Goal: Transaction & Acquisition: Obtain resource

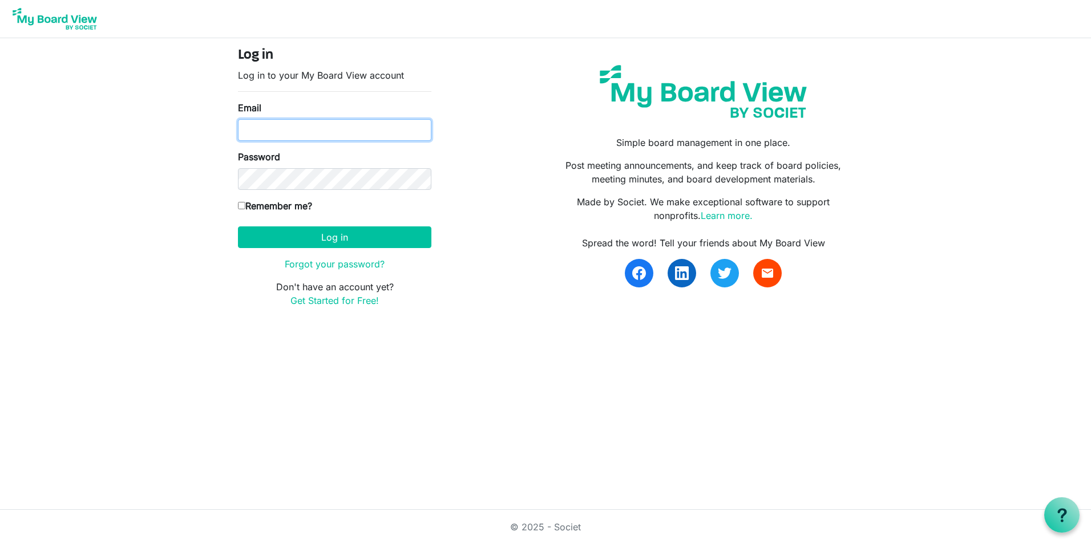
click at [274, 129] on input "Email" at bounding box center [334, 130] width 193 height 22
type input "[PERSON_NAME][EMAIL_ADDRESS][DOMAIN_NAME]"
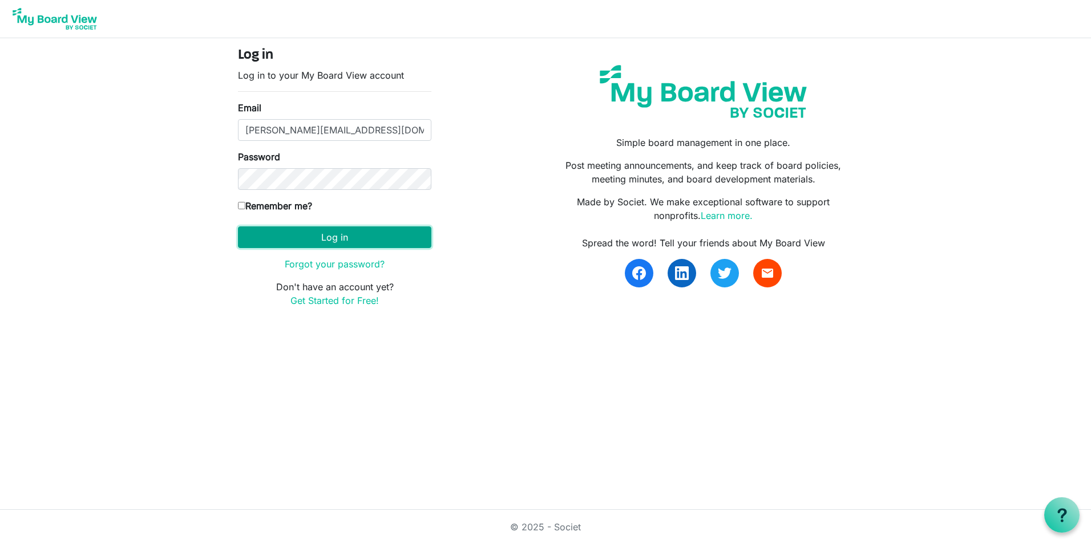
click at [297, 230] on button "Log in" at bounding box center [334, 237] width 193 height 22
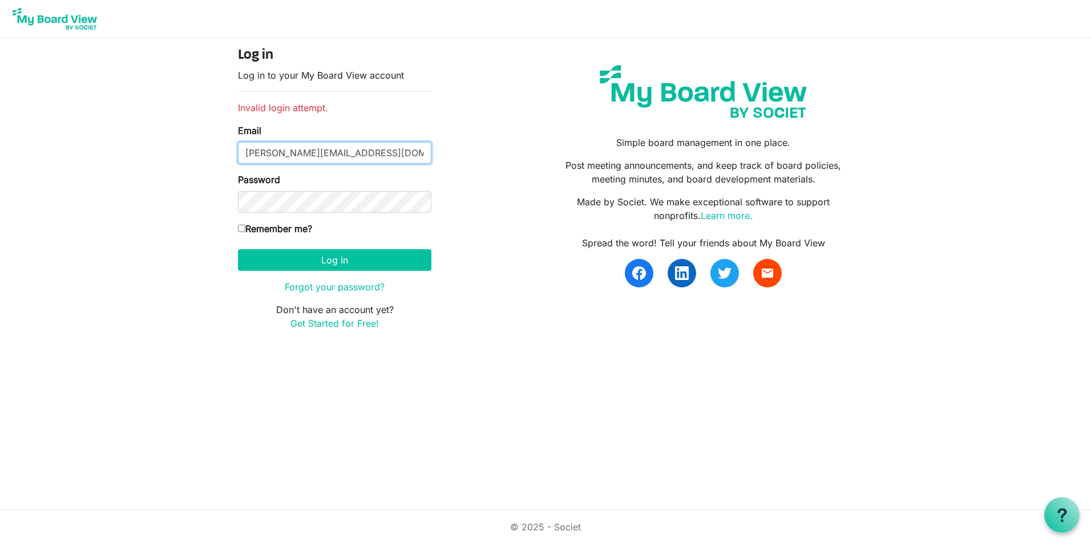
click at [376, 157] on input "[PERSON_NAME][EMAIL_ADDRESS][DOMAIN_NAME]" at bounding box center [334, 153] width 193 height 22
type input "chrisgill@rogers.com"
click at [330, 262] on button "Log in" at bounding box center [334, 260] width 193 height 22
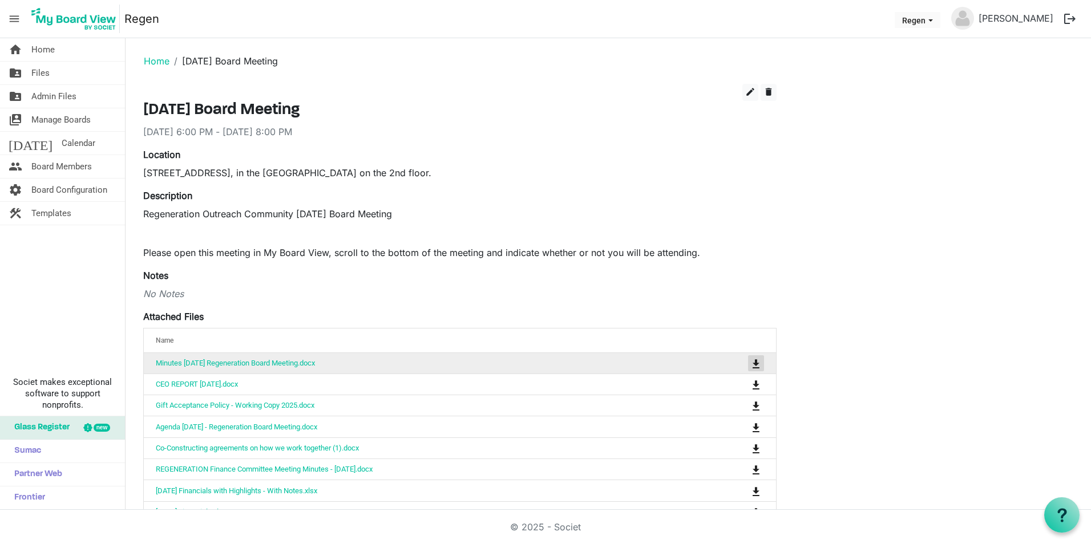
click at [757, 362] on span "is Command column column header" at bounding box center [755, 363] width 7 height 9
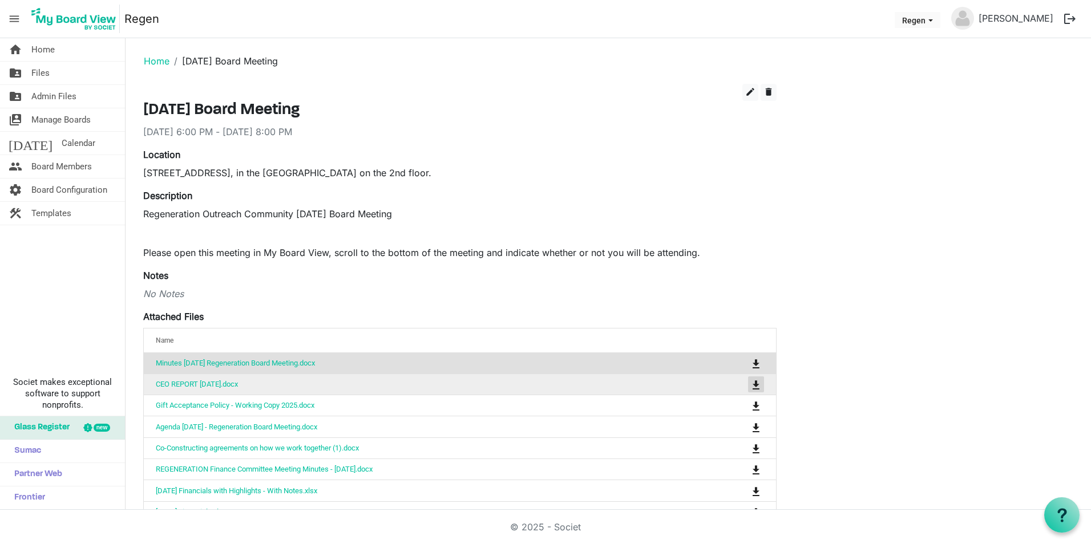
click at [759, 384] on span "is Command column column header" at bounding box center [755, 384] width 7 height 9
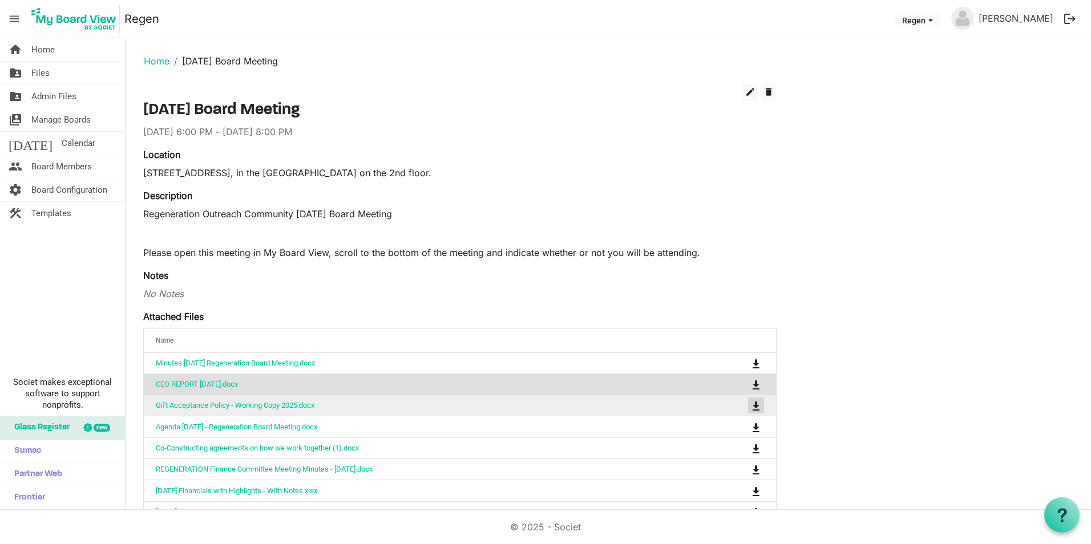
click at [756, 403] on span "is Command column column header" at bounding box center [755, 406] width 7 height 9
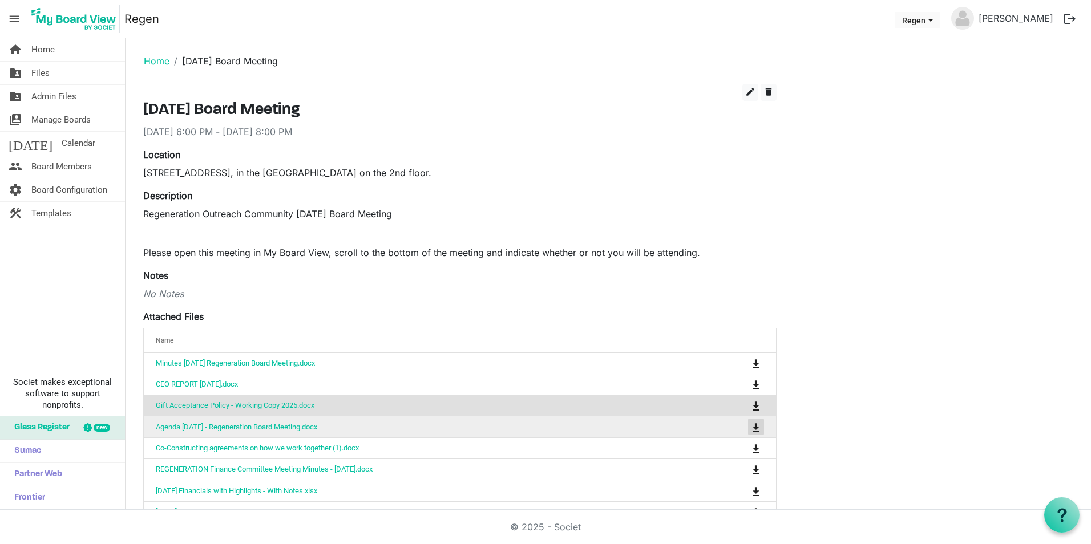
click at [759, 423] on span "is Command column column header" at bounding box center [755, 427] width 7 height 9
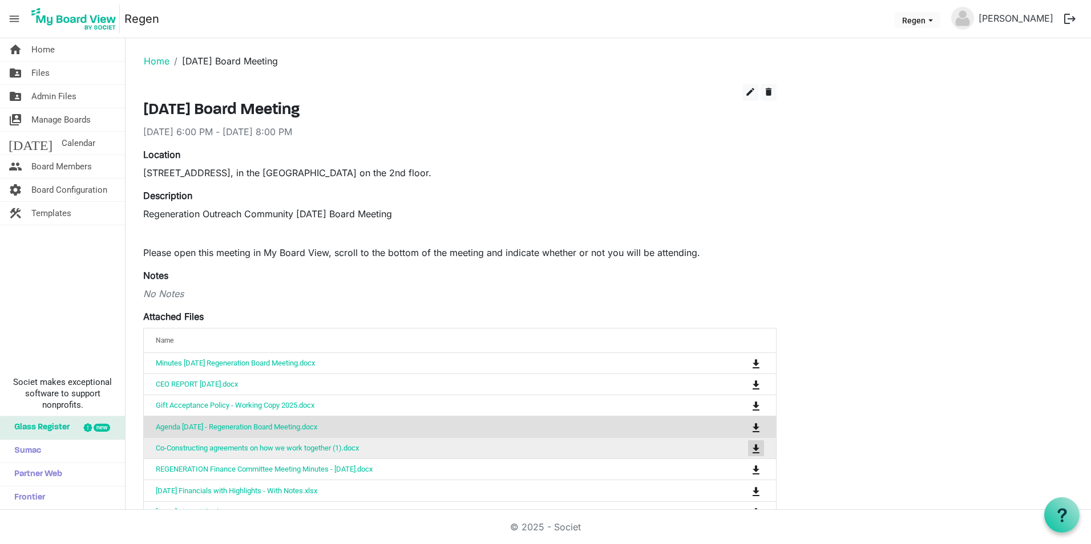
click at [755, 445] on span "is Command column column header" at bounding box center [755, 448] width 7 height 9
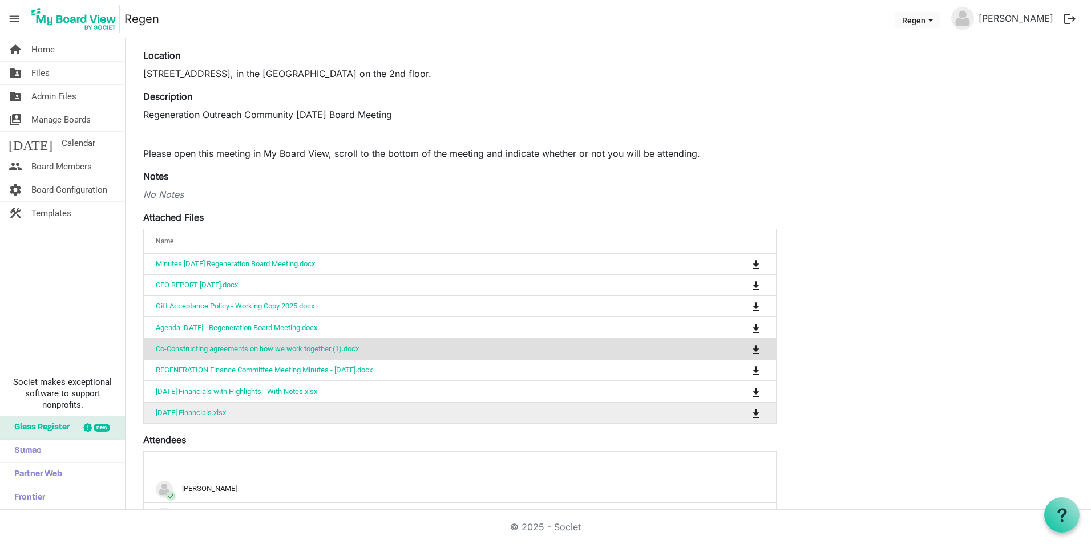
scroll to position [57, 0]
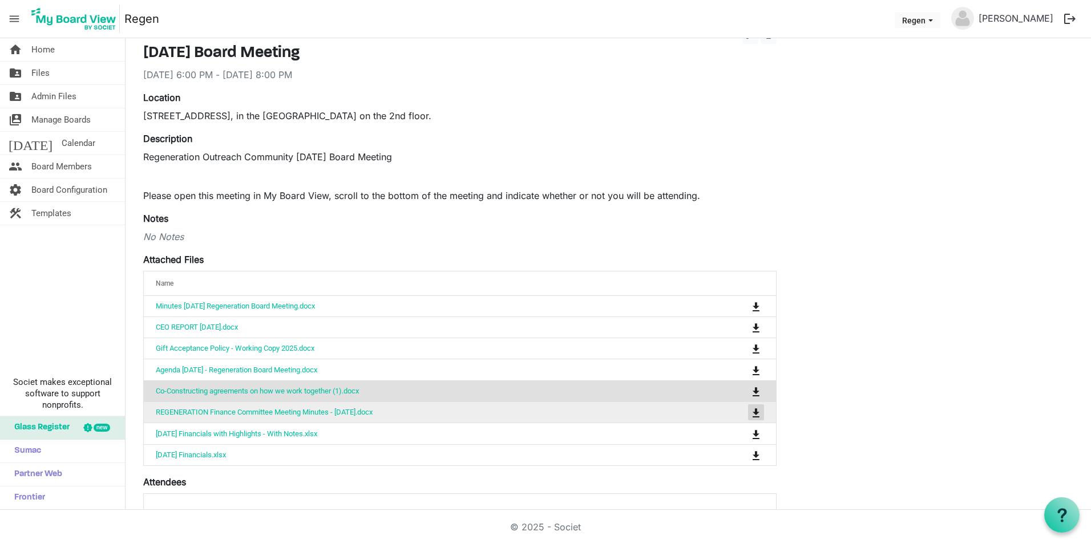
click at [754, 411] on span "is Command column column header" at bounding box center [755, 412] width 7 height 9
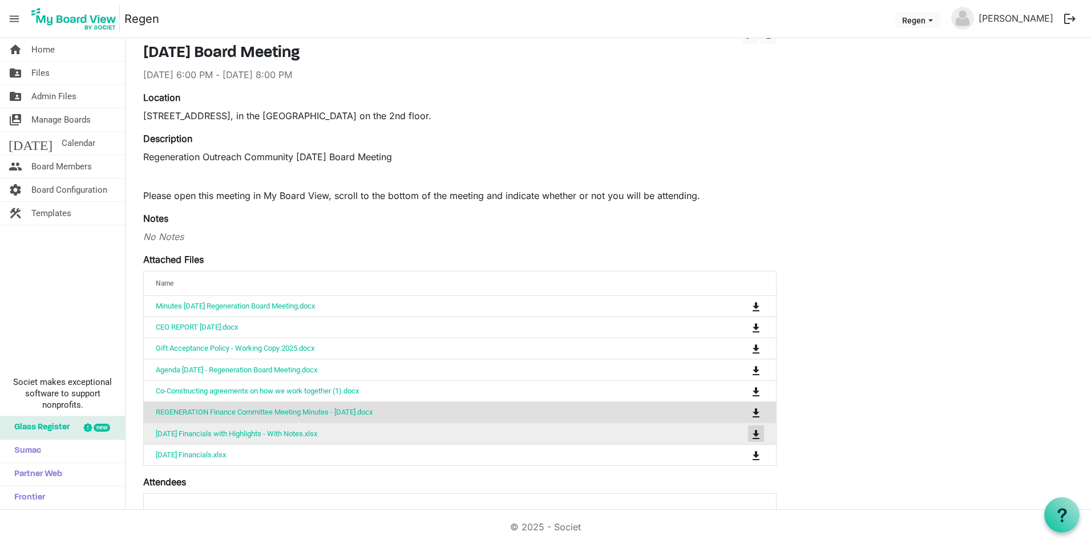
click at [755, 431] on span "is Command column column header" at bounding box center [755, 434] width 7 height 9
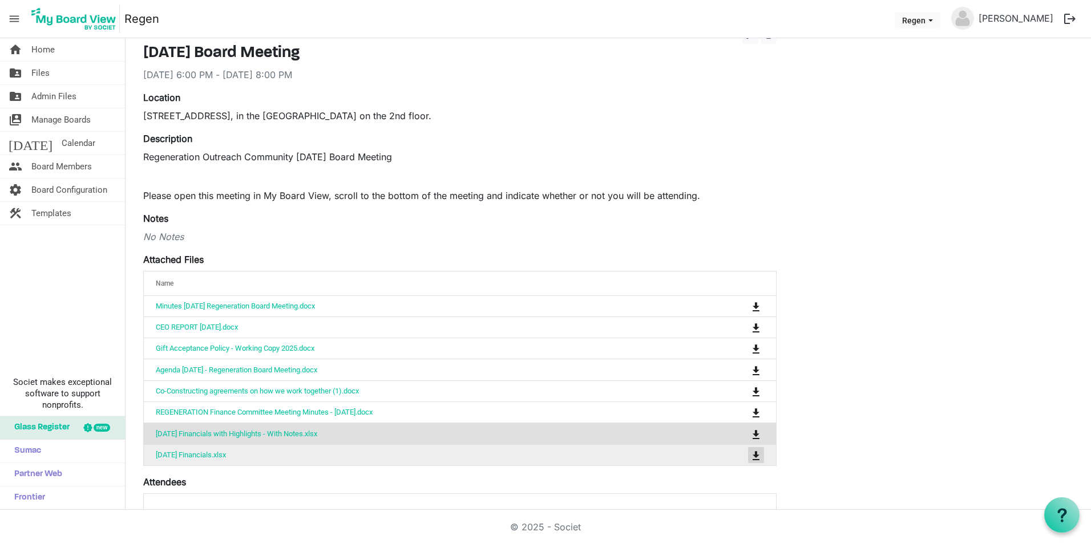
click at [757, 453] on span "is Command column column header" at bounding box center [755, 455] width 7 height 9
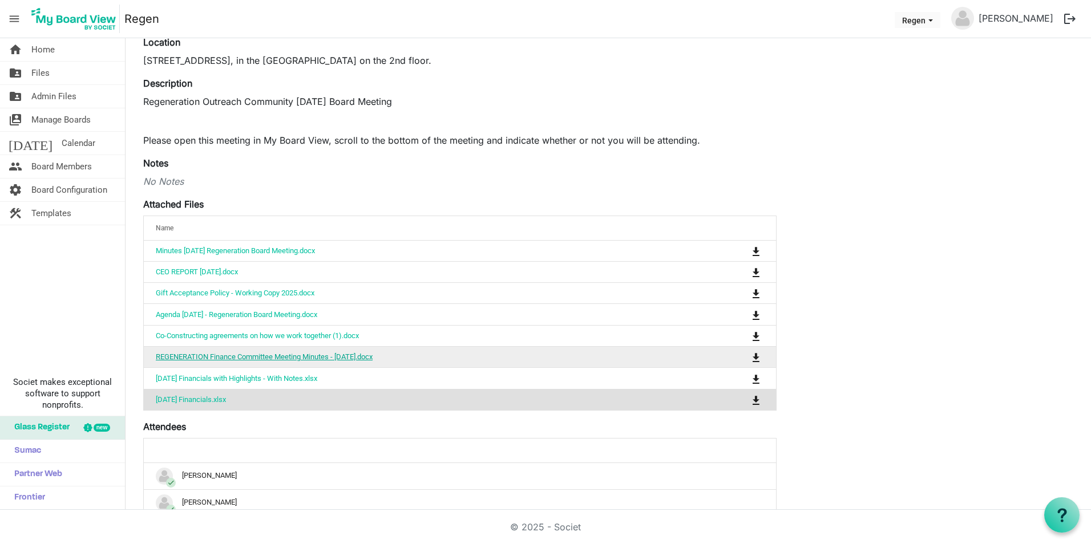
scroll to position [171, 0]
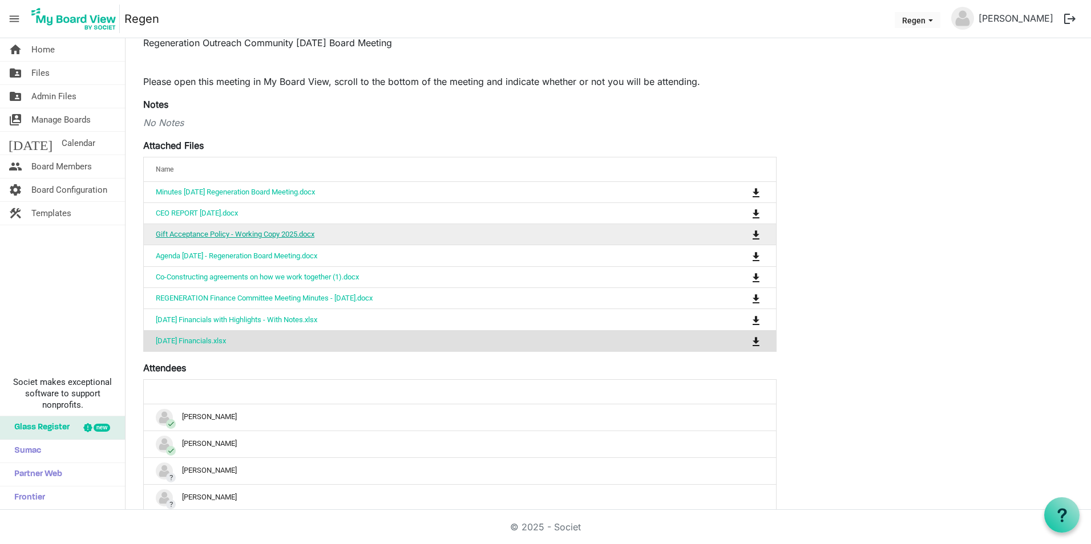
click at [221, 234] on link "Gift Acceptance Policy - Working Copy 2025.docx" at bounding box center [235, 234] width 159 height 9
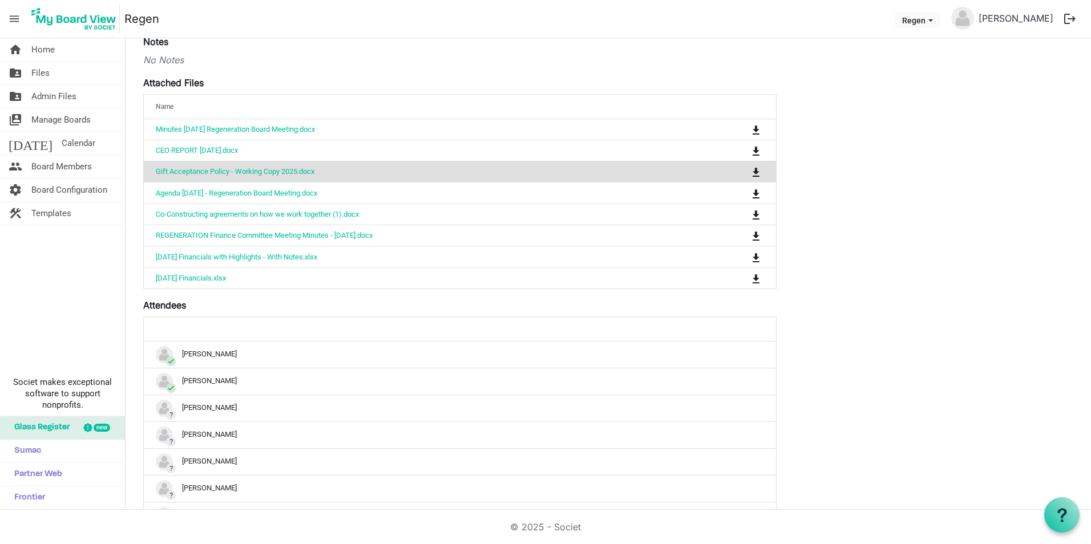
scroll to position [285, 0]
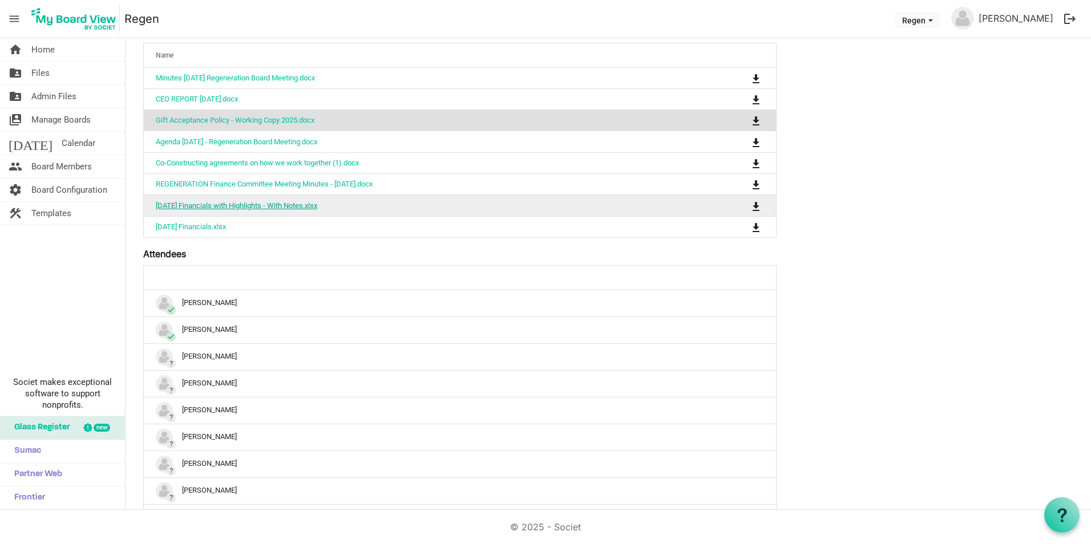
click at [233, 204] on link "Aug 2025 Financials with Highlights - With Notes.xlsx" at bounding box center [236, 205] width 161 height 9
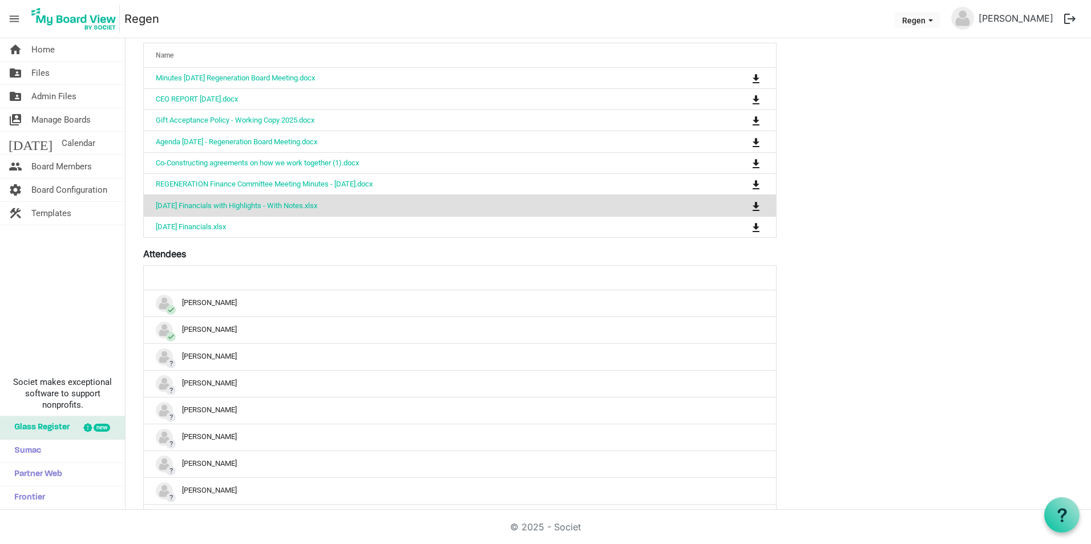
click at [1068, 18] on button "logout" at bounding box center [1070, 19] width 24 height 24
